Goal: Task Accomplishment & Management: Use online tool/utility

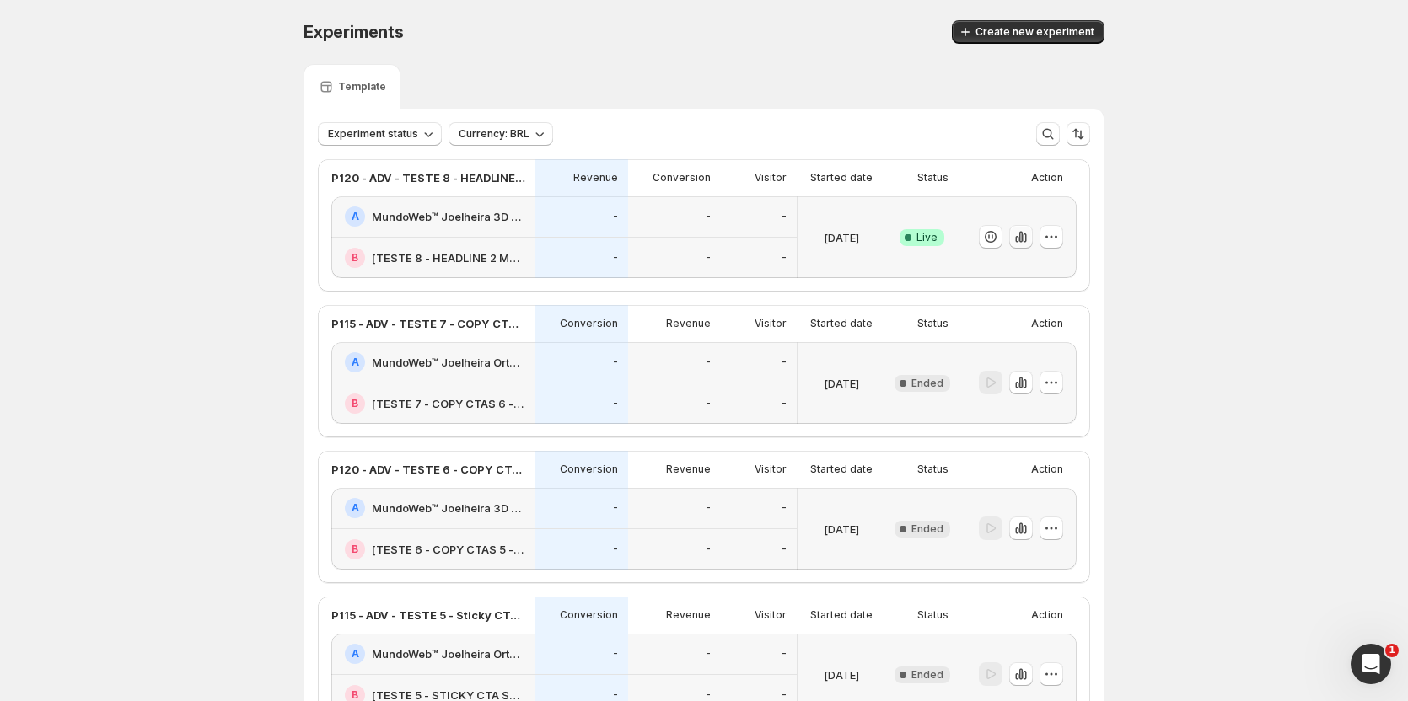
click at [1026, 230] on icon "button" at bounding box center [1020, 236] width 17 height 17
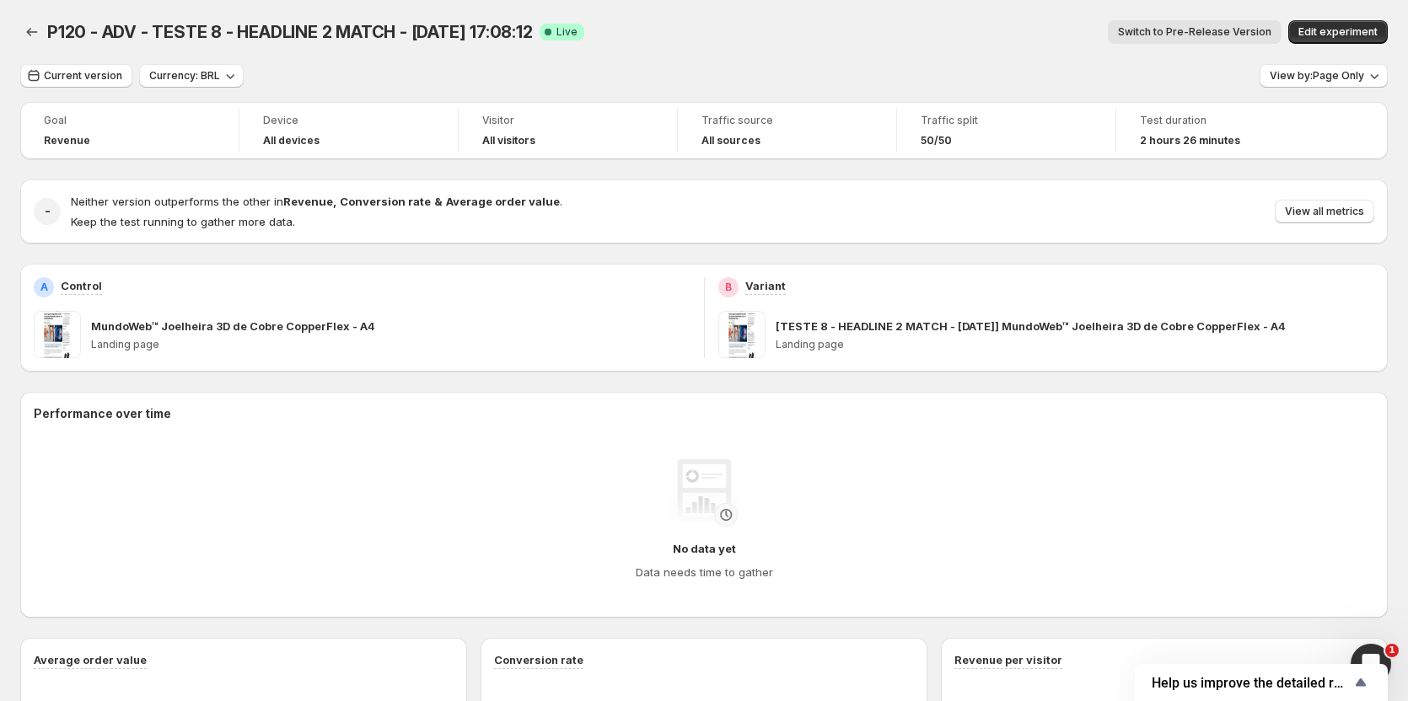
click at [1207, 24] on button "Switch to Pre-Release Version" at bounding box center [1195, 32] width 174 height 24
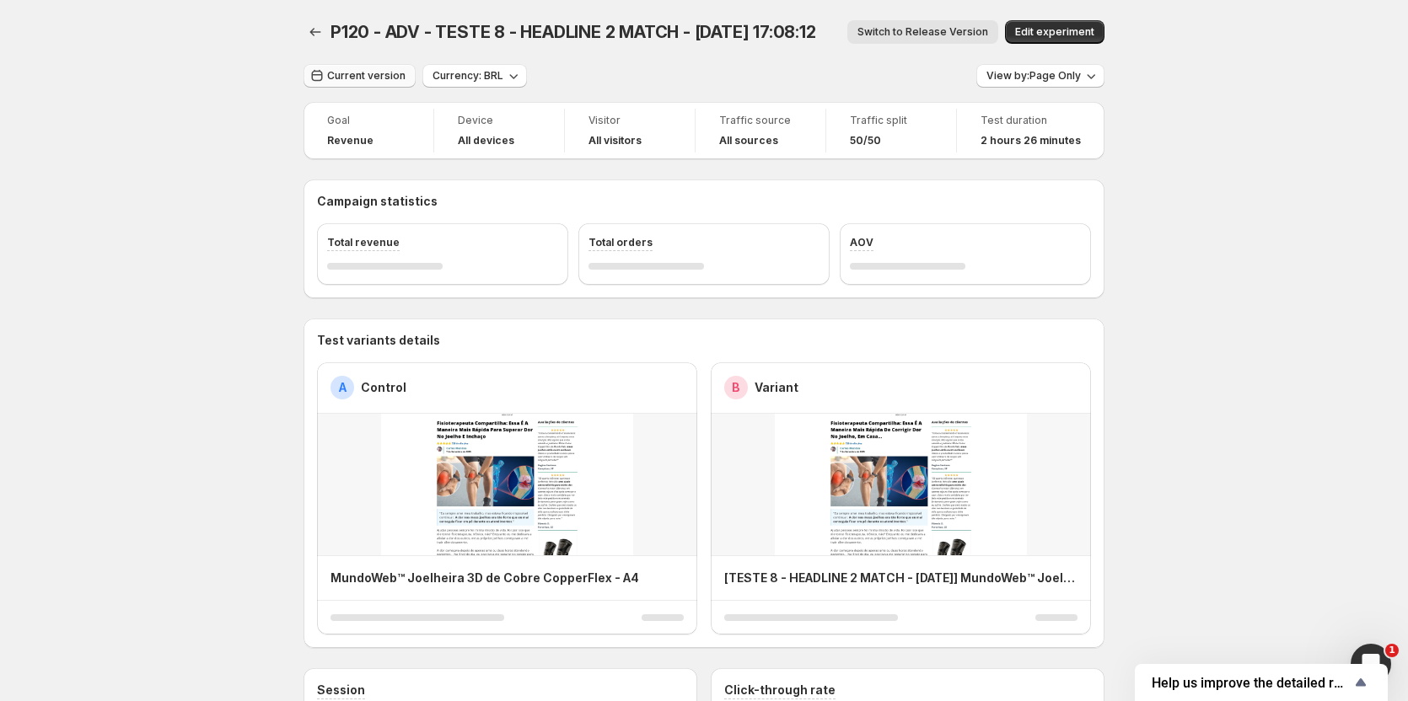
click at [343, 72] on span "Current version" at bounding box center [366, 75] width 78 height 13
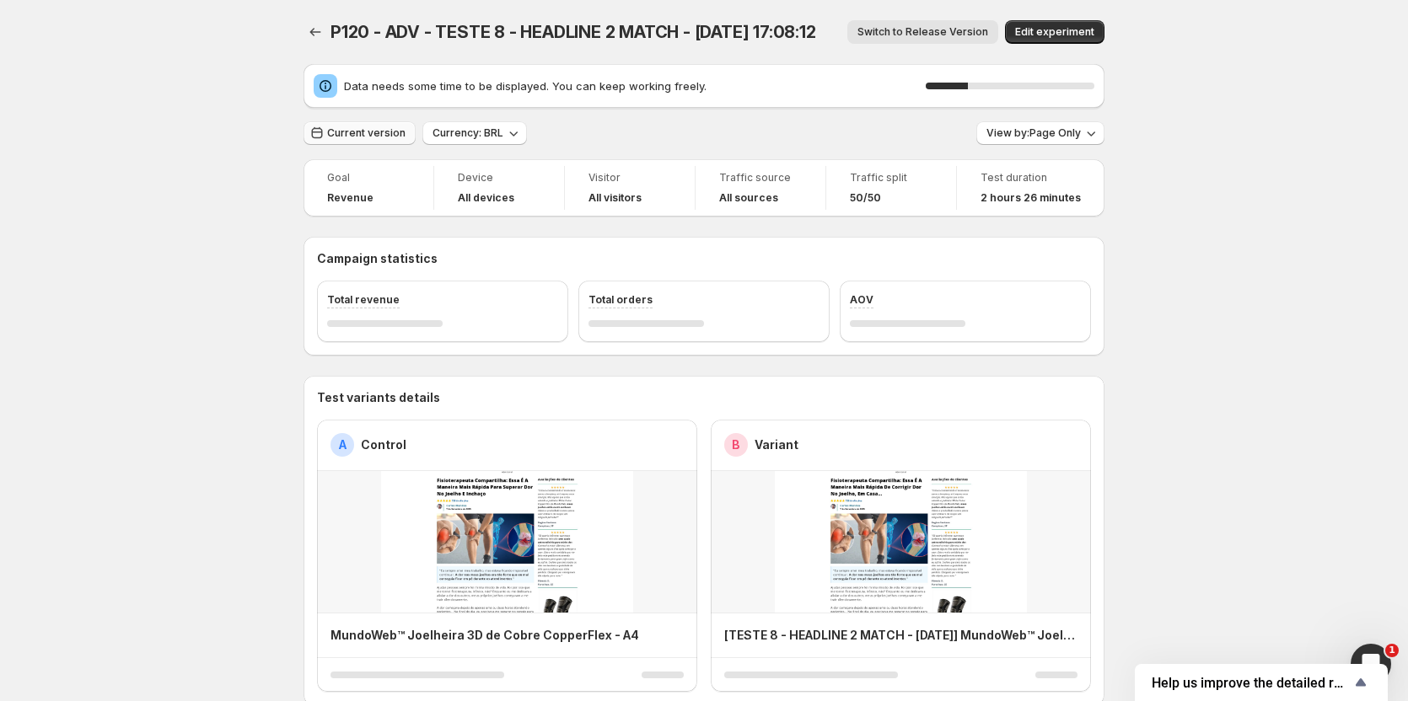
click at [345, 131] on span "Current version" at bounding box center [366, 132] width 78 height 13
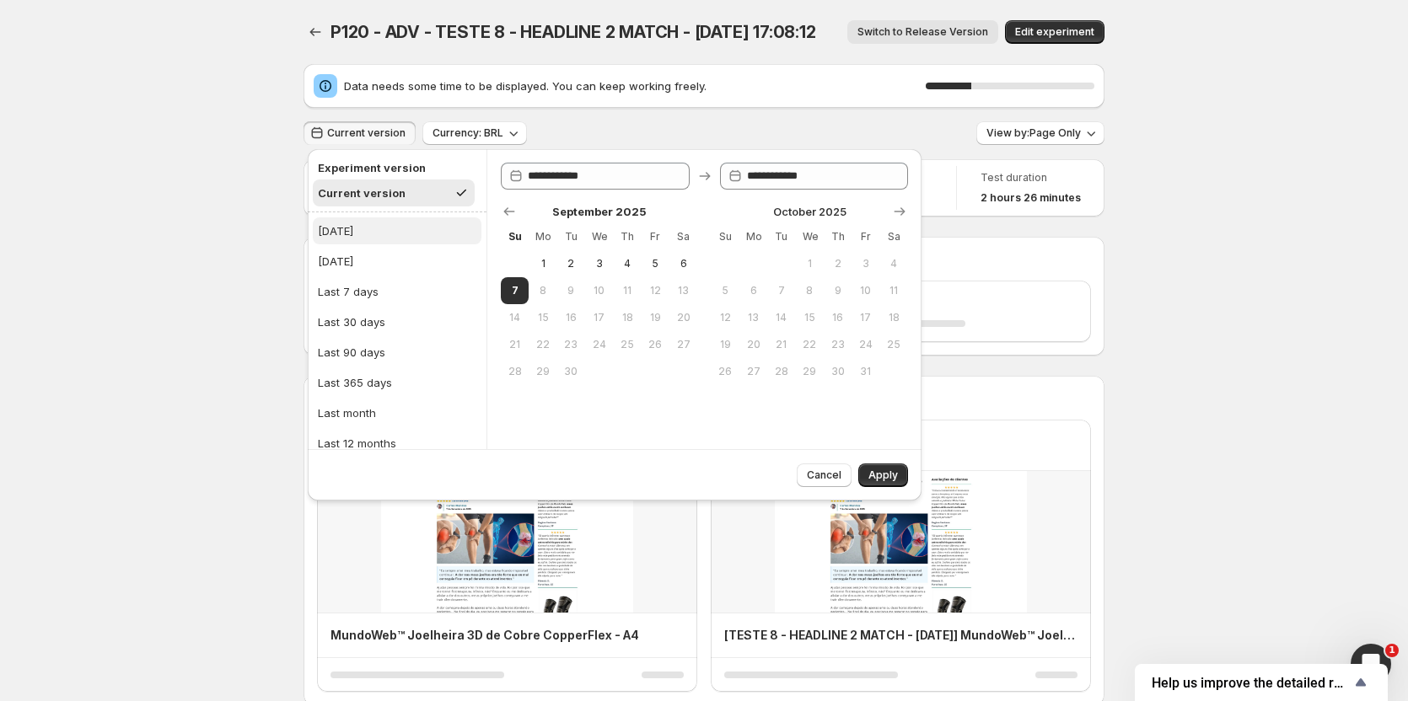
click at [341, 217] on button "Today" at bounding box center [397, 230] width 169 height 27
click at [881, 480] on span "Apply" at bounding box center [883, 475] width 30 height 13
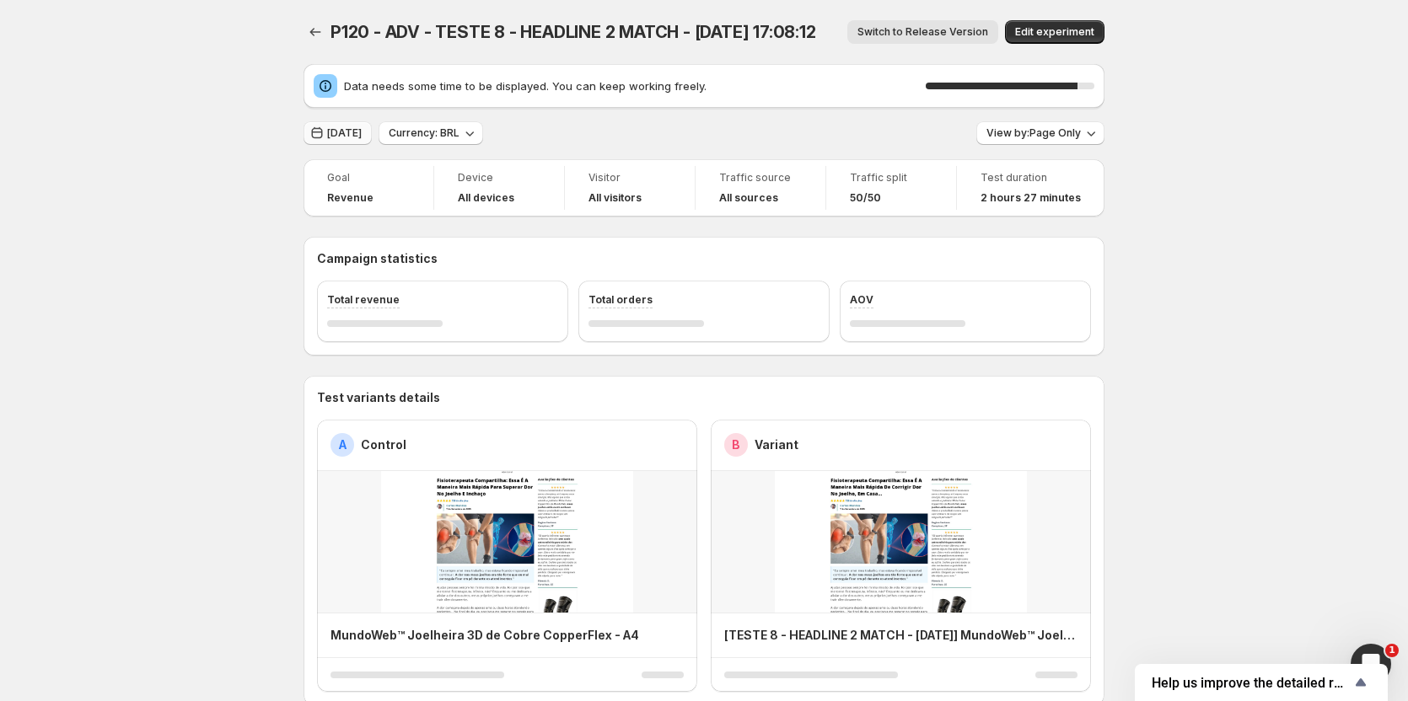
click at [344, 141] on button "Today" at bounding box center [337, 133] width 68 height 24
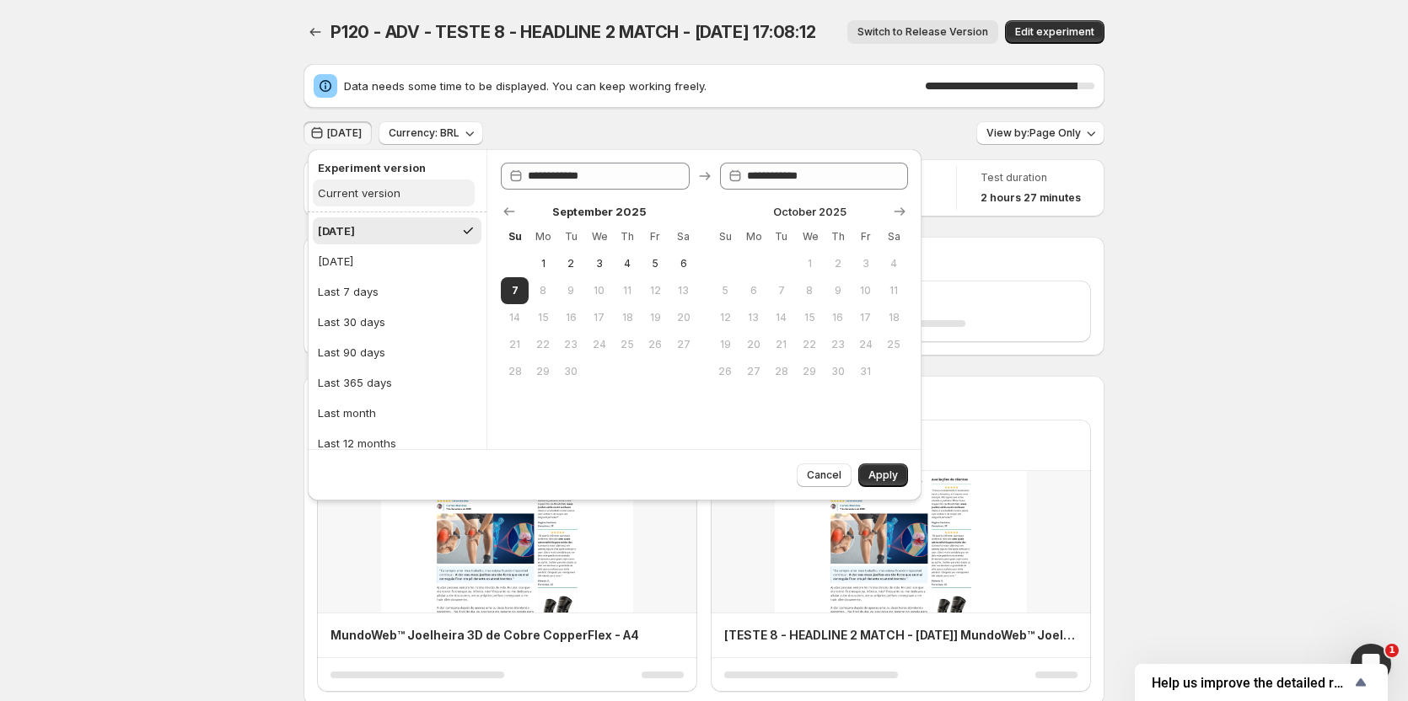
click at [349, 183] on button "Current version" at bounding box center [394, 193] width 162 height 27
click at [883, 467] on button "Apply" at bounding box center [883, 476] width 50 height 24
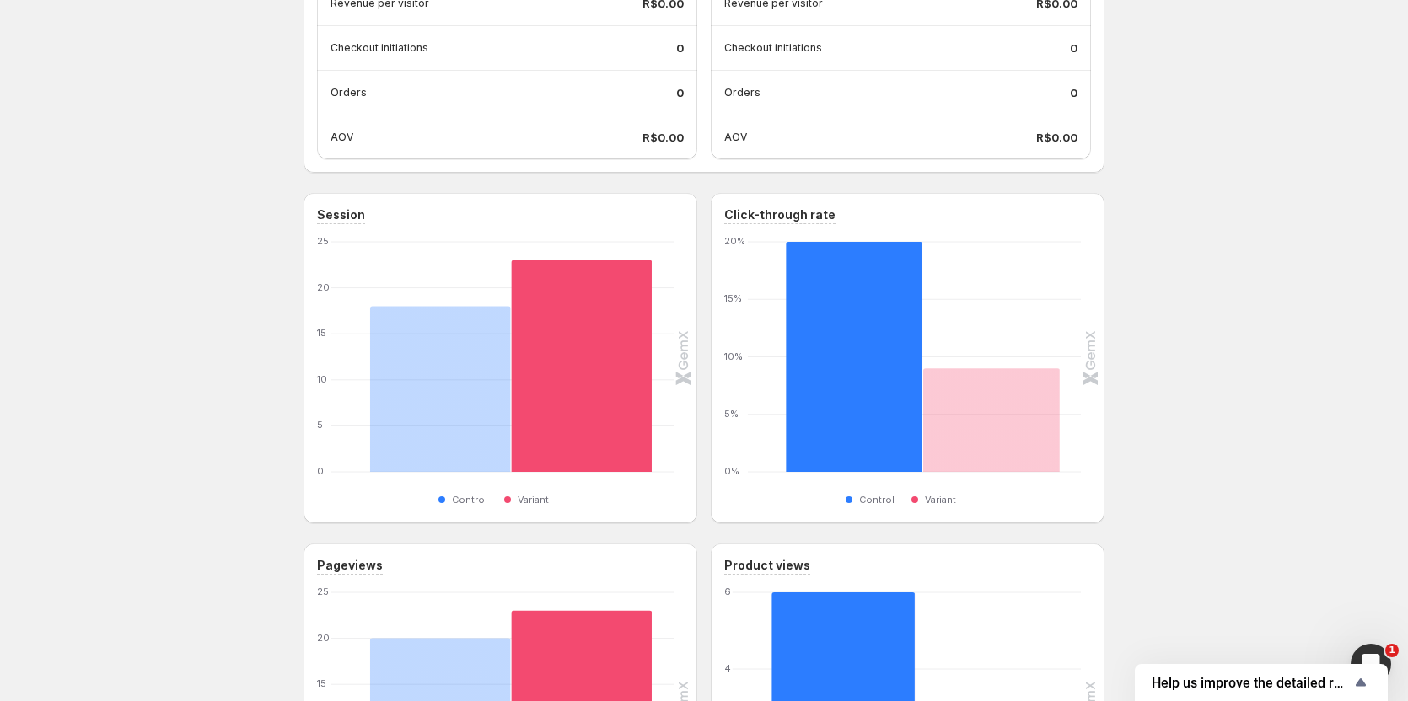
scroll to position [759, 0]
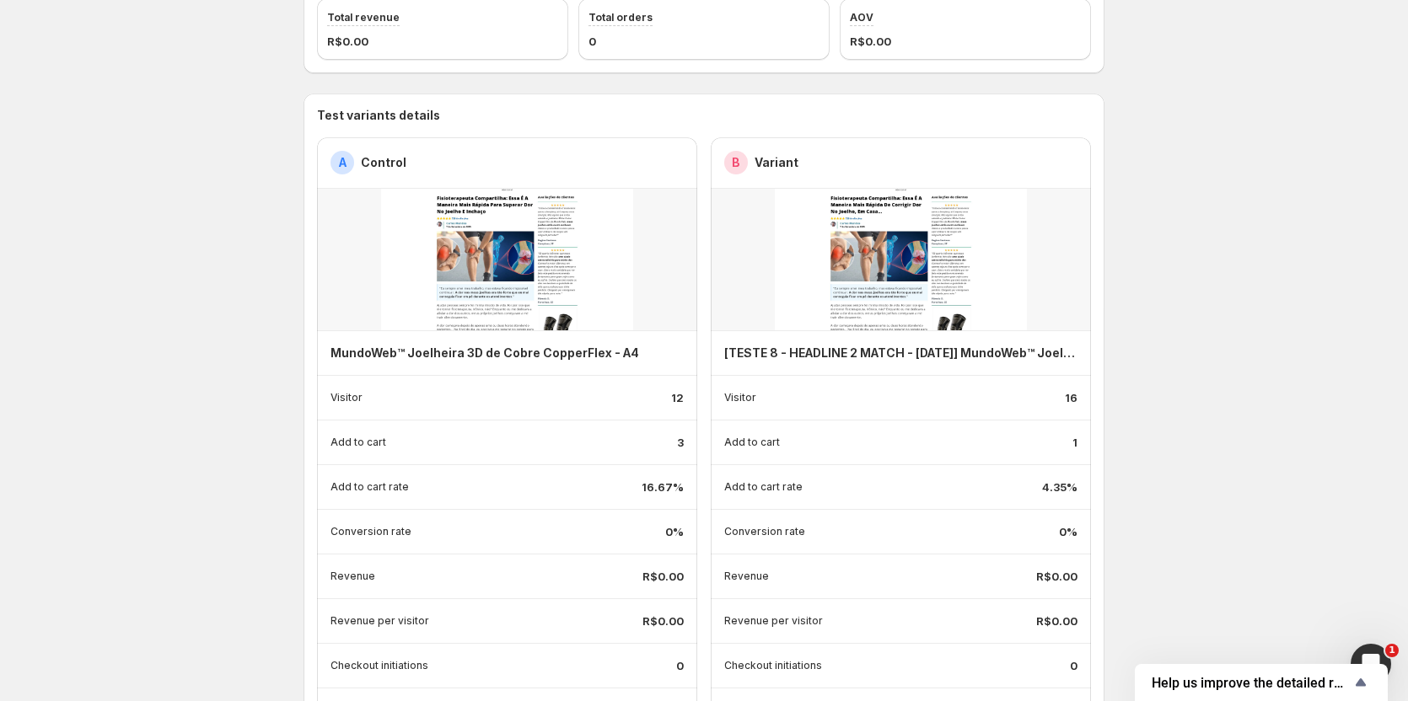
scroll to position [84, 0]
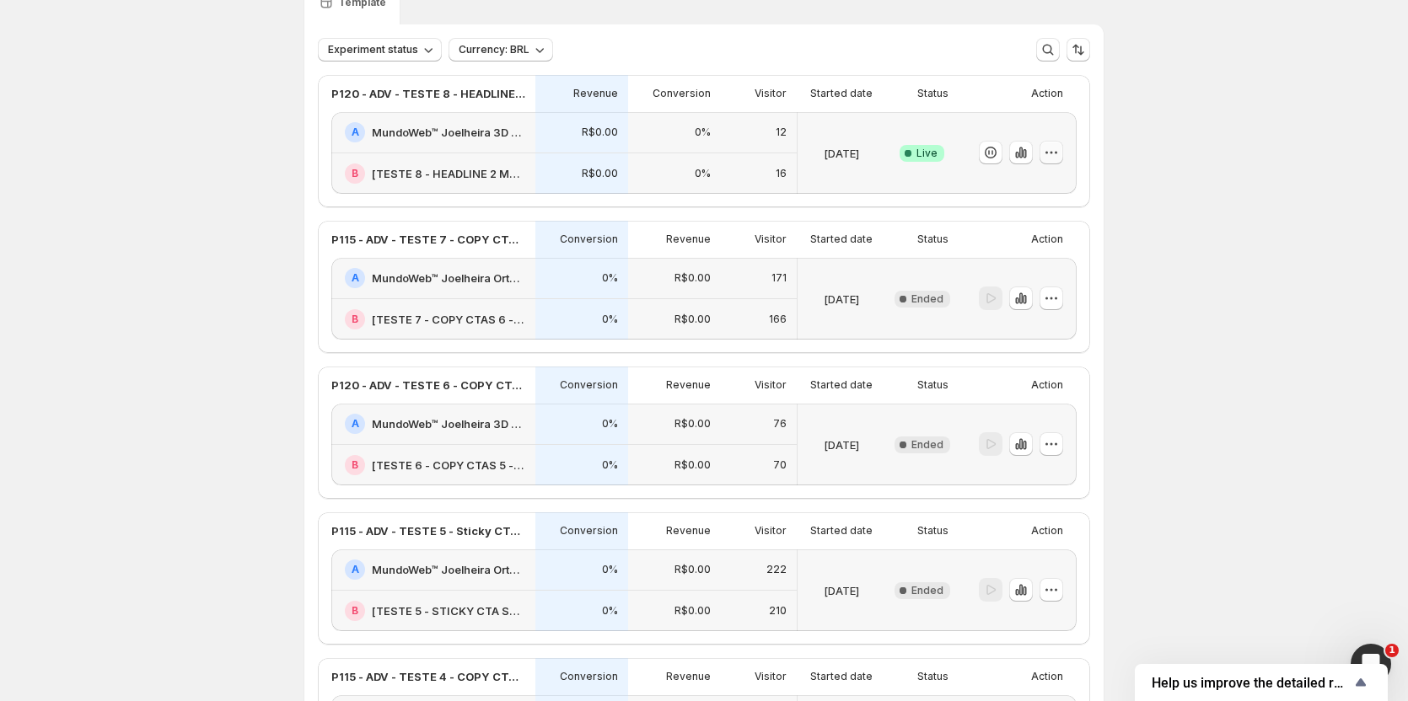
click at [1063, 156] on button "button" at bounding box center [1051, 153] width 24 height 24
click at [1001, 247] on span "End experiment" at bounding box center [1024, 245] width 82 height 13
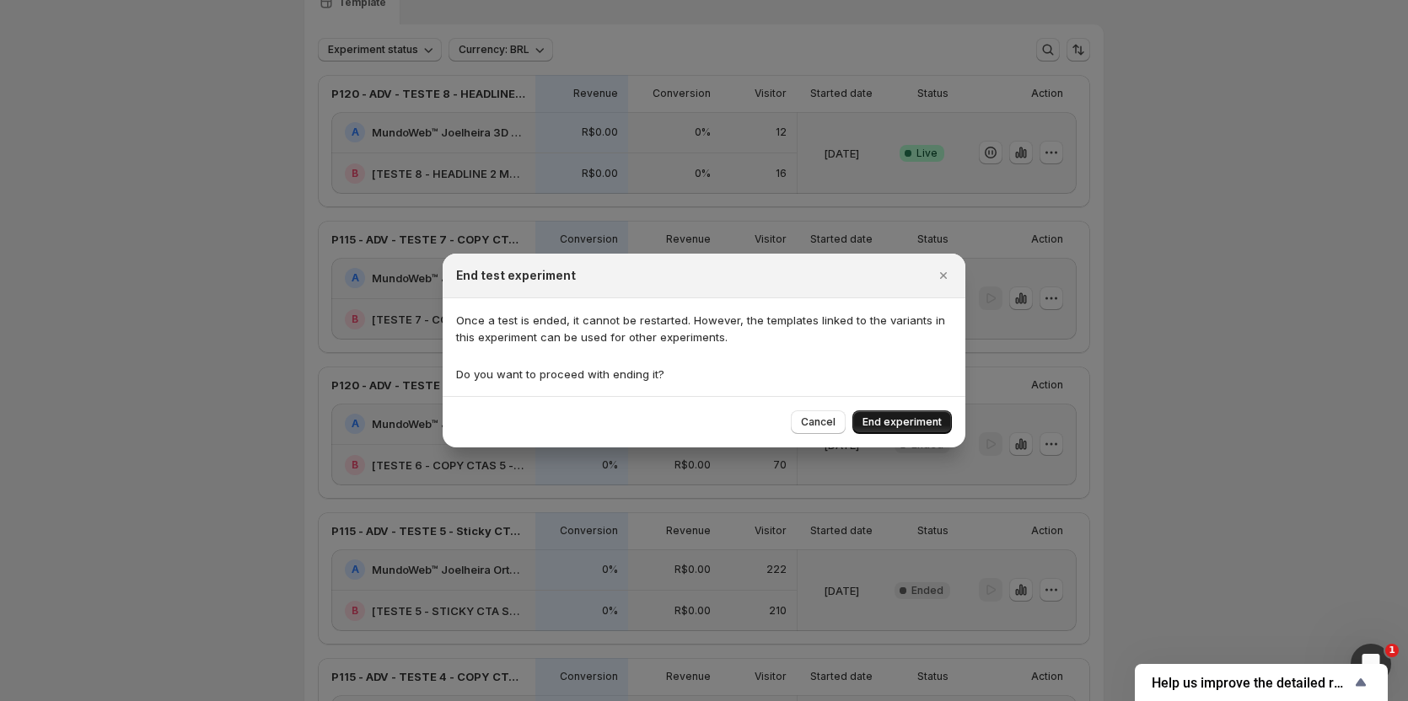
click at [895, 421] on span "End experiment" at bounding box center [901, 422] width 79 height 13
